Goal: Task Accomplishment & Management: Use online tool/utility

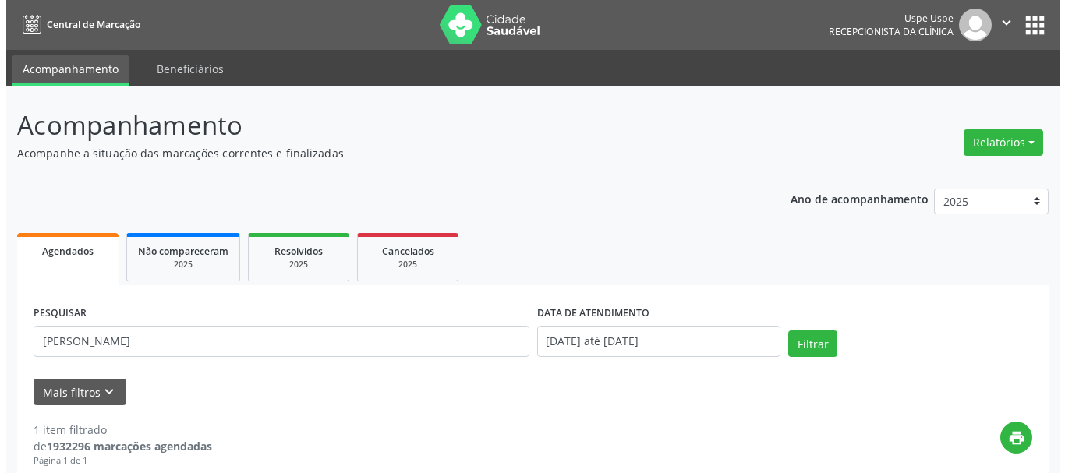
scroll to position [90, 0]
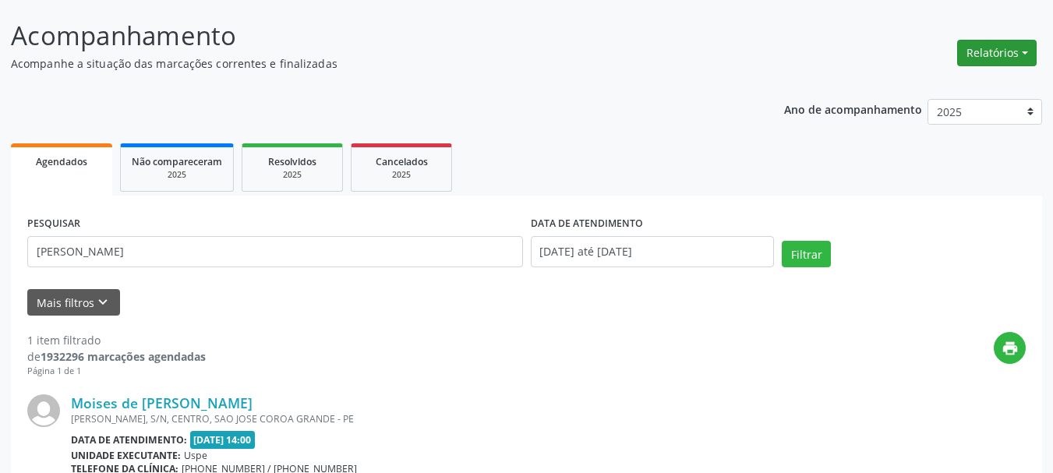
click at [1005, 45] on button "Relatórios" at bounding box center [997, 53] width 80 height 27
click at [938, 100] on link "Procedimentos realizados" at bounding box center [954, 108] width 168 height 22
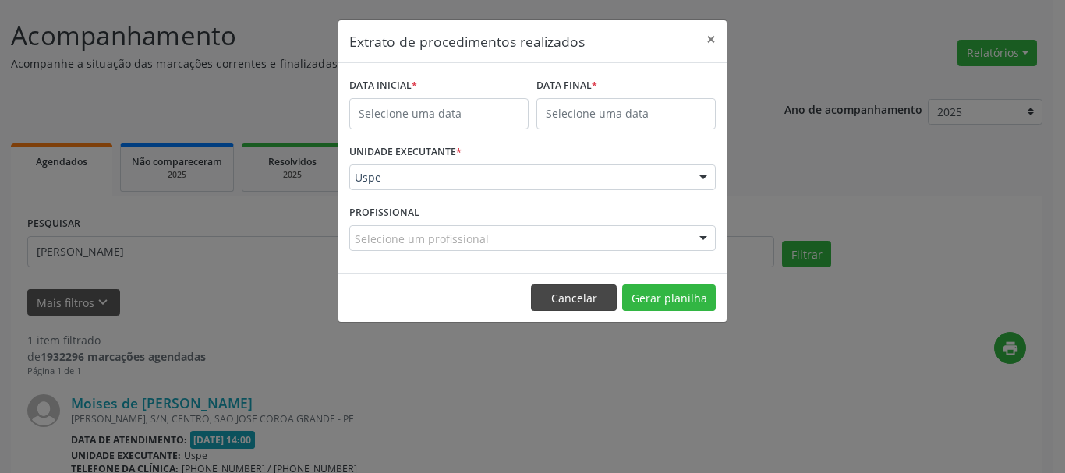
drag, startPoint x: 556, startPoint y: 280, endPoint x: 569, endPoint y: 289, distance: 16.2
click at [559, 281] on footer "Cancelar Gerar planilha" at bounding box center [532, 297] width 388 height 49
click at [569, 289] on button "Cancelar" at bounding box center [574, 298] width 86 height 27
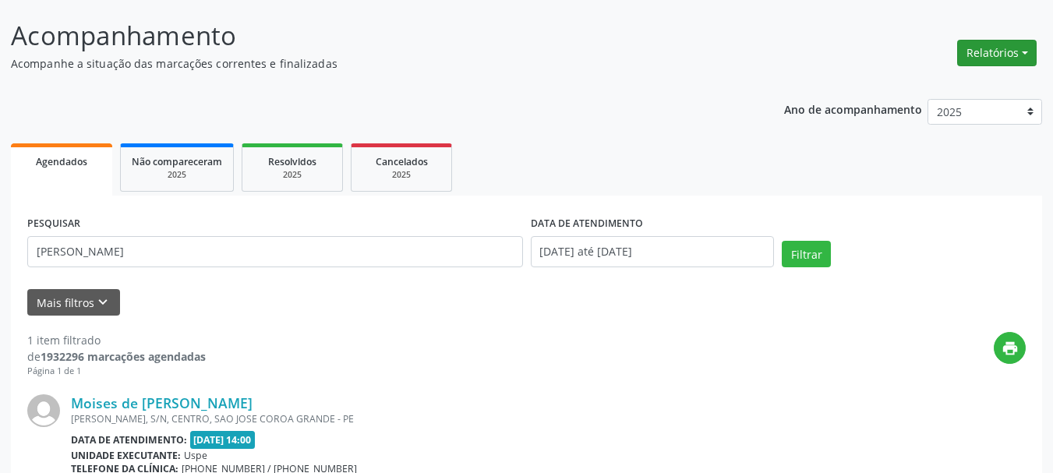
click at [985, 62] on button "Relatórios" at bounding box center [997, 53] width 80 height 27
click at [967, 87] on link "Agendamentos" at bounding box center [954, 87] width 168 height 22
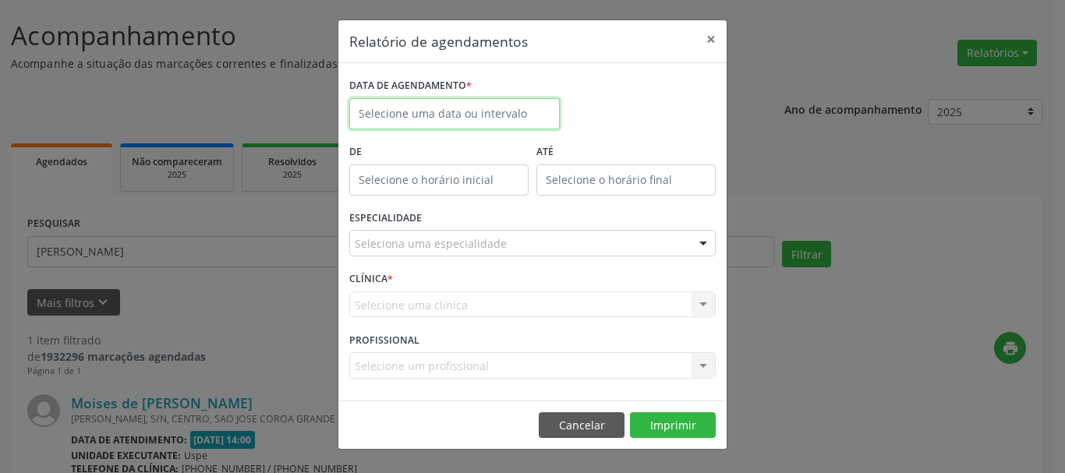
click at [459, 101] on input "text" at bounding box center [454, 113] width 210 height 31
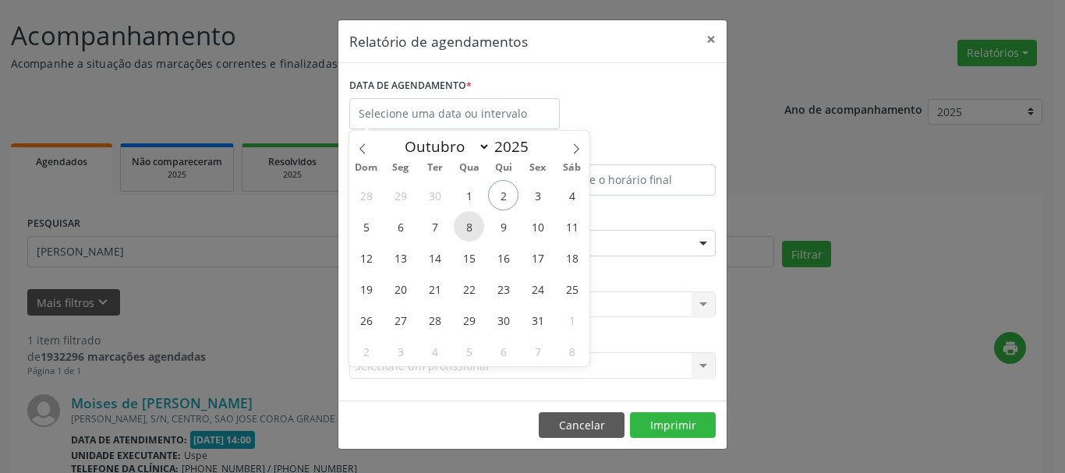
click at [470, 232] on span "8" at bounding box center [469, 226] width 30 height 30
type input "08/10/2025"
click at [470, 232] on span "8" at bounding box center [469, 226] width 30 height 30
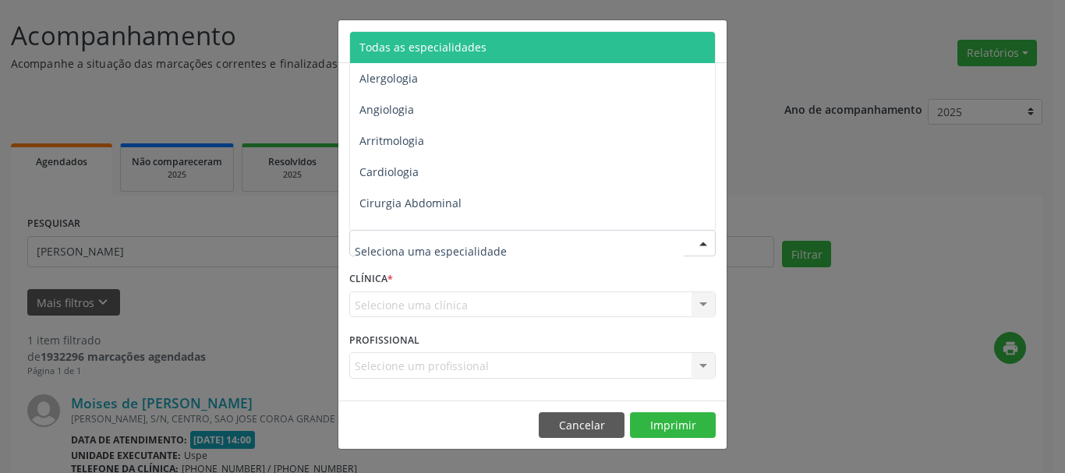
click at [423, 38] on span "Todas as especialidades" at bounding box center [533, 47] width 367 height 31
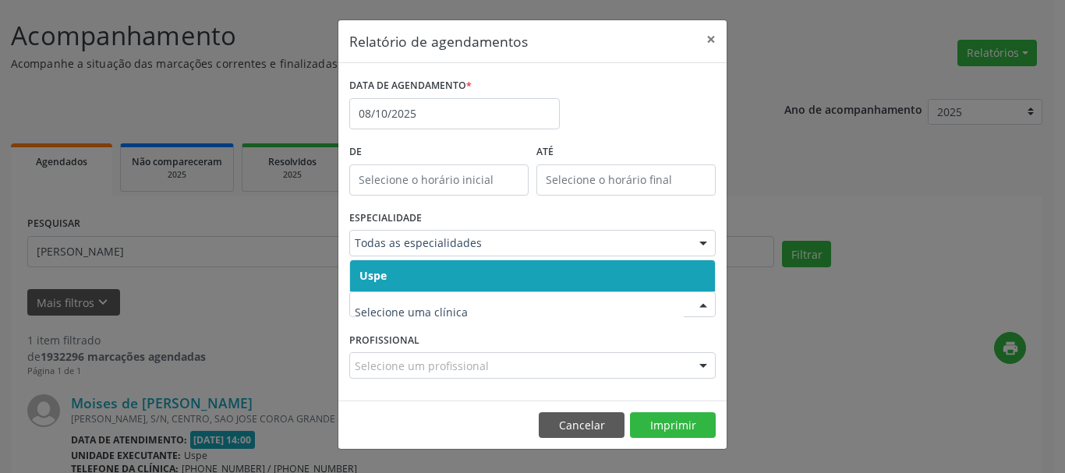
click at [376, 278] on span "Uspe" at bounding box center [372, 275] width 27 height 15
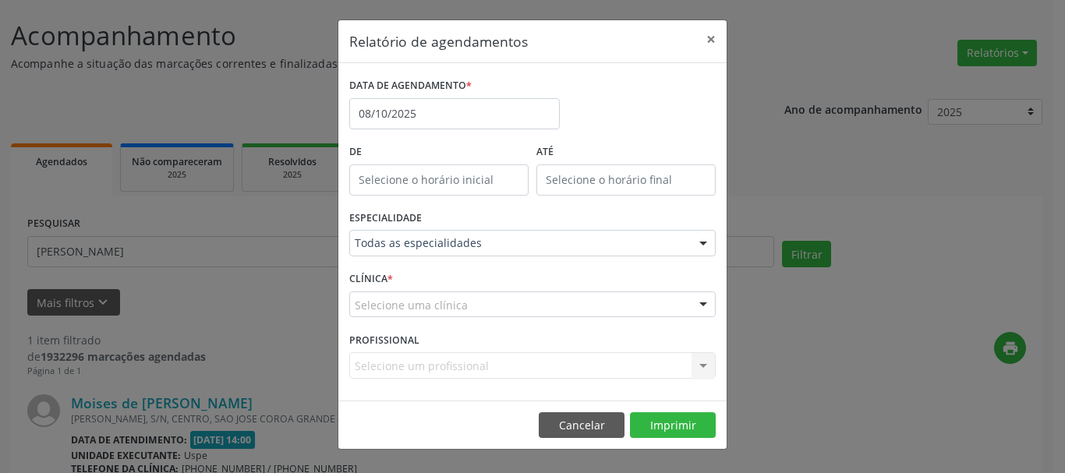
click at [376, 278] on span "Uspe" at bounding box center [372, 275] width 27 height 15
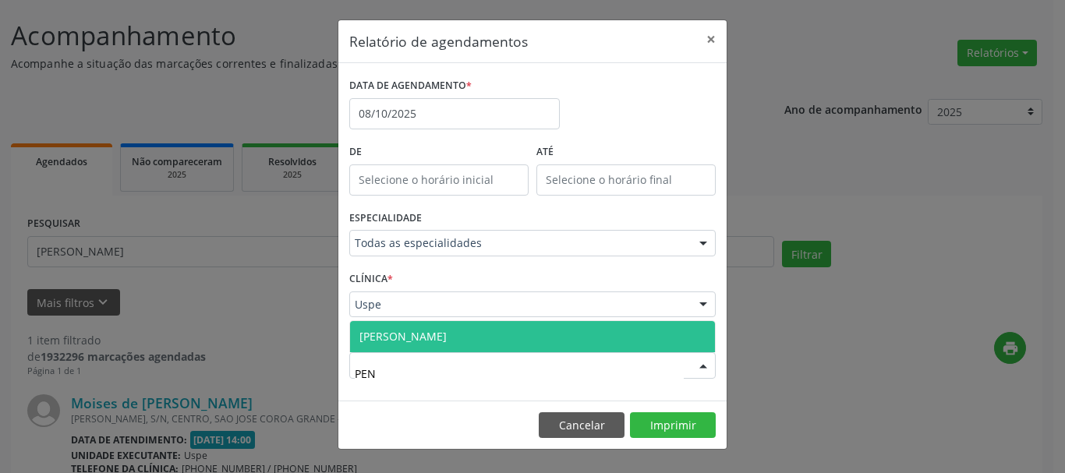
type input "PENH"
click at [394, 338] on span "[PERSON_NAME]" at bounding box center [402, 336] width 87 height 15
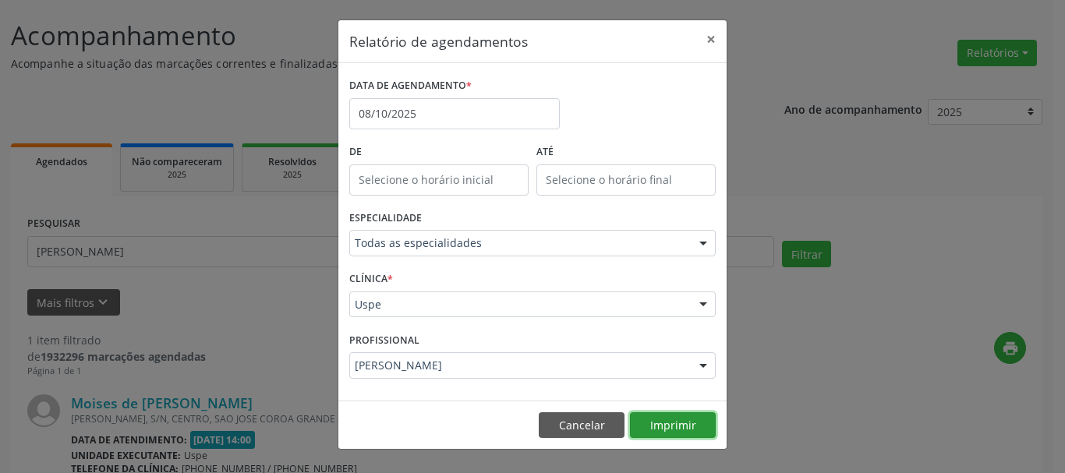
click at [698, 420] on button "Imprimir" at bounding box center [673, 425] width 86 height 27
